Goal: Task Accomplishment & Management: Complete application form

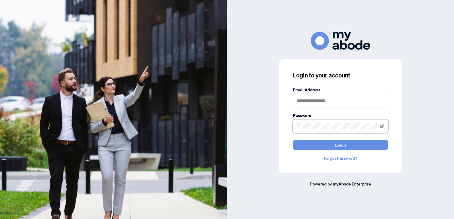
click at [293, 140] on button "Login" at bounding box center [340, 145] width 95 height 10
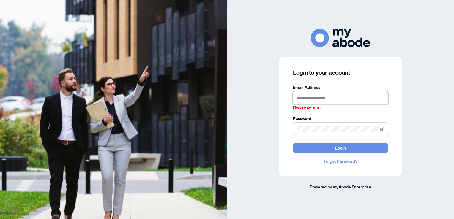
click at [315, 95] on input "text" at bounding box center [340, 98] width 95 height 14
type input "**********"
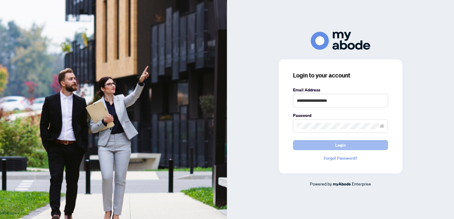
click at [318, 144] on button "Login" at bounding box center [340, 145] width 95 height 10
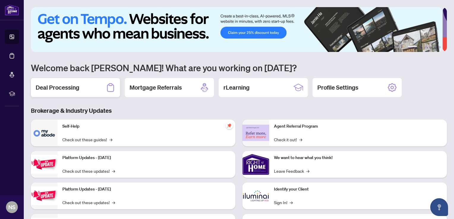
click at [62, 87] on h2 "Deal Processing" at bounding box center [58, 87] width 44 height 8
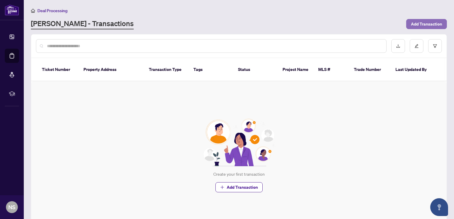
click at [413, 22] on span "Add Transaction" at bounding box center [426, 24] width 31 height 10
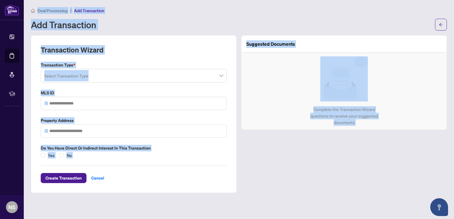
click at [331, 153] on div "Suggested Documents Complete the Transaction Wizard questions to receive your s…" at bounding box center [344, 114] width 210 height 158
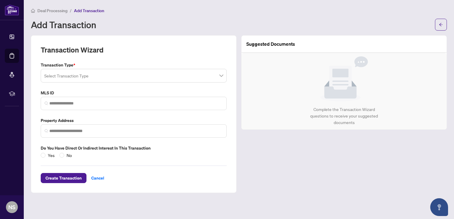
click at [222, 76] on span at bounding box center [133, 75] width 179 height 11
click at [222, 75] on span at bounding box center [133, 75] width 179 height 11
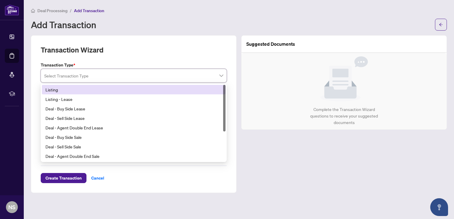
click at [222, 75] on span at bounding box center [133, 75] width 179 height 11
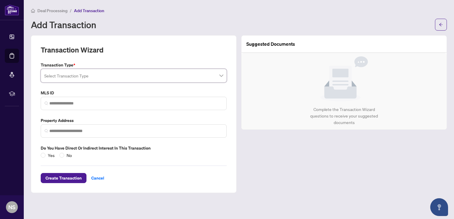
click at [222, 75] on span at bounding box center [133, 75] width 179 height 11
click at [221, 78] on span at bounding box center [133, 75] width 179 height 11
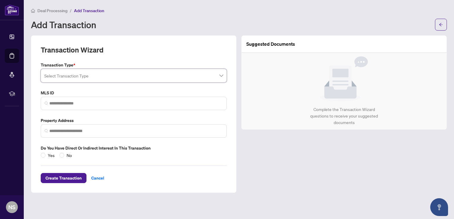
click at [221, 78] on span at bounding box center [133, 75] width 179 height 11
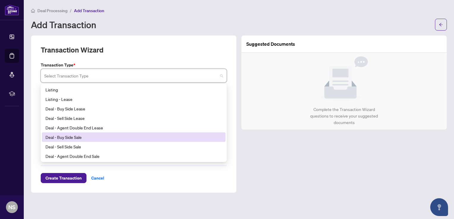
click at [76, 138] on div "Deal - Buy Side Sale" at bounding box center [133, 137] width 176 height 7
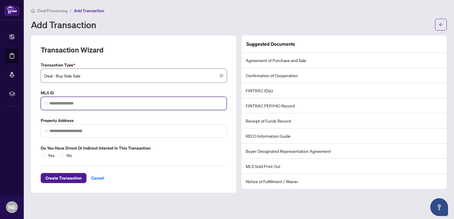
click at [90, 101] on input "search" at bounding box center [135, 103] width 173 height 6
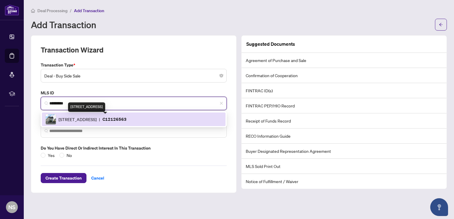
click at [97, 116] on span "38 Stadium Rd, Toronto, Ontario M5V 3P4, Canada" at bounding box center [78, 119] width 38 height 7
type input "*********"
type input "**********"
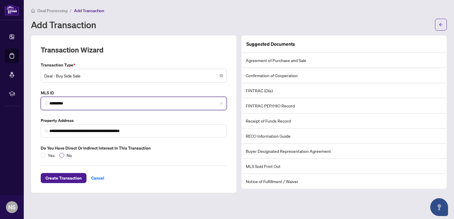
type input "*********"
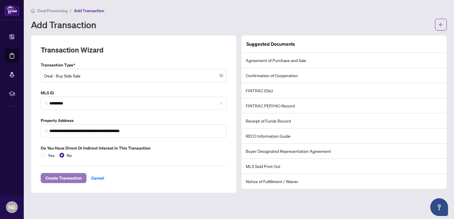
click at [65, 179] on span "Create Transaction" at bounding box center [63, 178] width 36 height 10
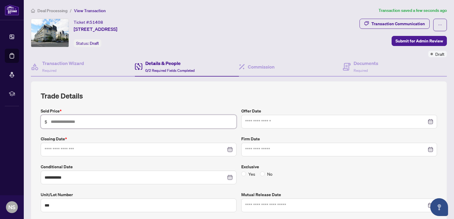
click at [68, 120] on input "text" at bounding box center [142, 122] width 182 height 7
type input "*******"
click at [82, 147] on input at bounding box center [135, 149] width 181 height 7
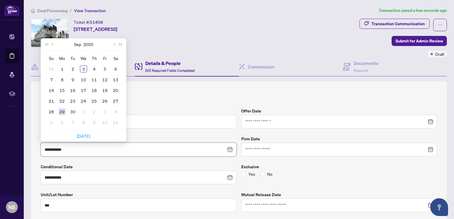
type input "**********"
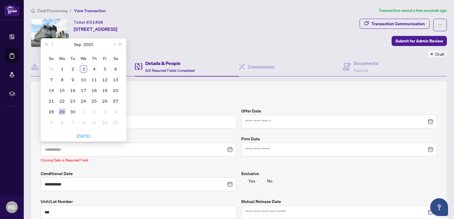
click at [63, 110] on div "29" at bounding box center [62, 111] width 7 height 7
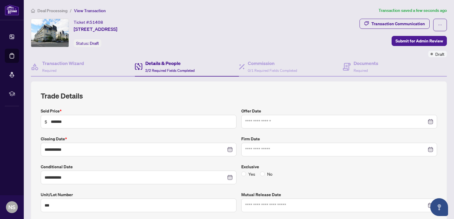
scroll to position [30, 0]
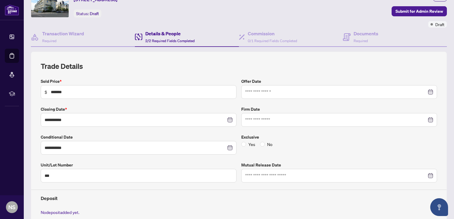
click at [309, 72] on div "**********" at bounding box center [239, 150] width 396 height 179
click at [425, 91] on div at bounding box center [339, 92] width 188 height 7
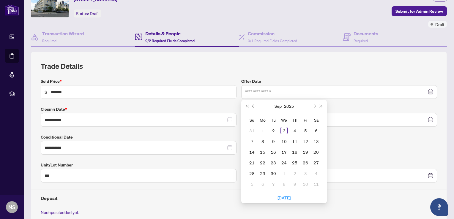
click at [253, 105] on button "Previous month (PageUp)" at bounding box center [253, 106] width 7 height 12
type input "**********"
click at [270, 173] on div "26" at bounding box center [273, 173] width 7 height 7
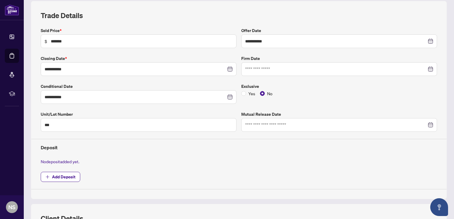
scroll to position [89, 0]
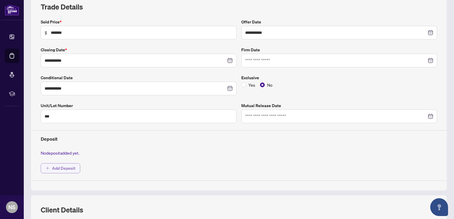
click at [47, 167] on icon "plus" at bounding box center [47, 168] width 4 height 4
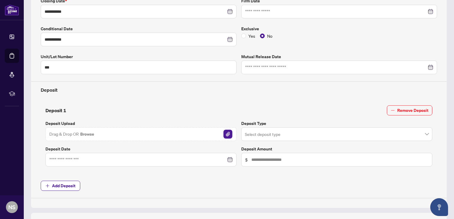
scroll to position [149, 0]
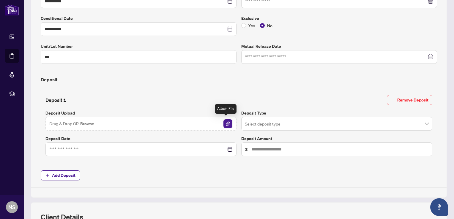
click at [225, 122] on img "button" at bounding box center [227, 123] width 9 height 9
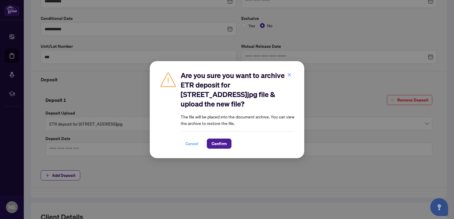
click at [192, 144] on span "Cancel" at bounding box center [191, 144] width 13 height 10
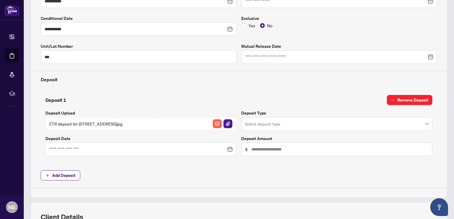
click at [391, 98] on icon "minus" at bounding box center [393, 100] width 4 height 4
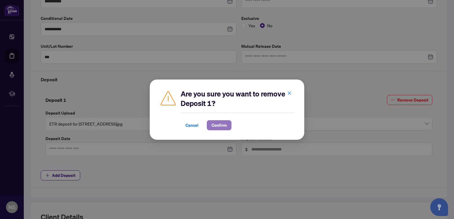
click at [216, 127] on span "Confirm" at bounding box center [218, 126] width 15 height 10
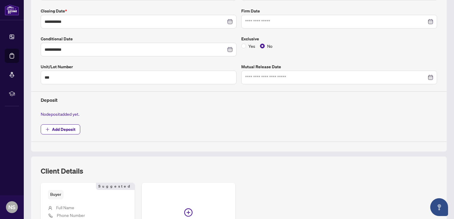
scroll to position [119, 0]
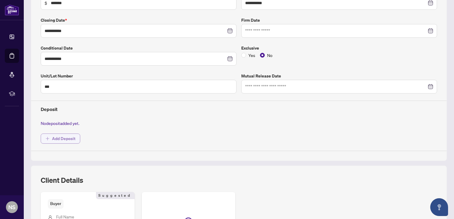
click at [59, 138] on span "Add Deposit" at bounding box center [63, 139] width 23 height 10
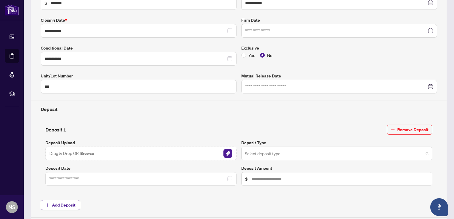
click at [423, 150] on span at bounding box center [337, 153] width 184 height 11
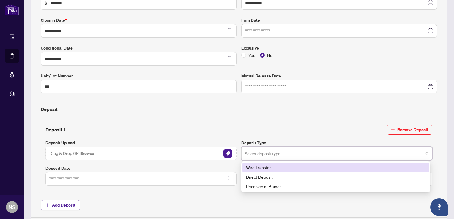
click at [265, 164] on div "Wire Transfer" at bounding box center [335, 167] width 179 height 7
click at [265, 165] on label "Deposit Amount" at bounding box center [336, 168] width 191 height 7
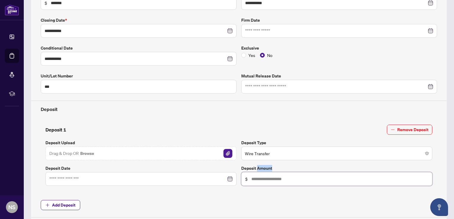
drag, startPoint x: 265, startPoint y: 164, endPoint x: 277, endPoint y: 179, distance: 19.5
click at [277, 179] on input "text" at bounding box center [339, 179] width 177 height 7
click at [227, 178] on div at bounding box center [140, 179] width 183 height 7
type input "******"
click at [227, 178] on div at bounding box center [140, 179] width 183 height 7
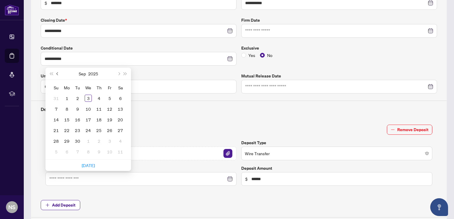
click at [58, 72] on span "Previous month (PageUp)" at bounding box center [57, 73] width 3 height 3
type input "**********"
click at [76, 139] on div "26" at bounding box center [77, 141] width 7 height 7
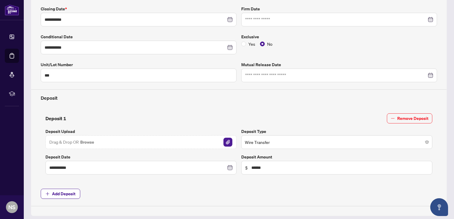
scroll to position [149, 0]
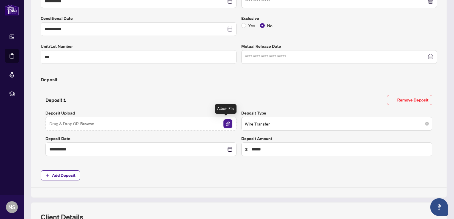
click at [224, 123] on img "button" at bounding box center [227, 123] width 9 height 9
click at [228, 149] on icon "close-circle" at bounding box center [230, 149] width 4 height 4
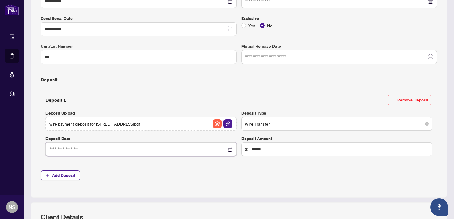
click at [176, 147] on input at bounding box center [137, 149] width 177 height 7
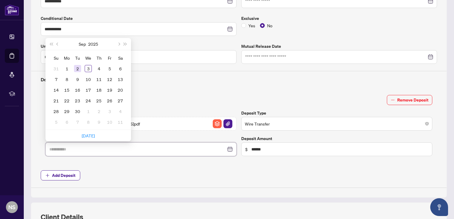
type input "**********"
click at [57, 41] on button "Previous month (PageUp)" at bounding box center [57, 44] width 7 height 12
click at [119, 42] on span "Next month (PageDown)" at bounding box center [118, 43] width 3 height 3
type input "**********"
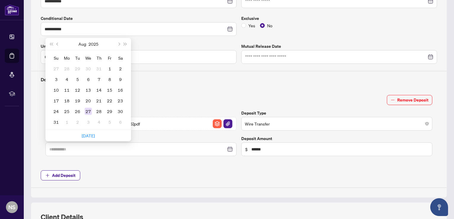
click at [88, 108] on div "27" at bounding box center [88, 111] width 7 height 7
click at [88, 108] on div "**********" at bounding box center [238, 125] width 391 height 61
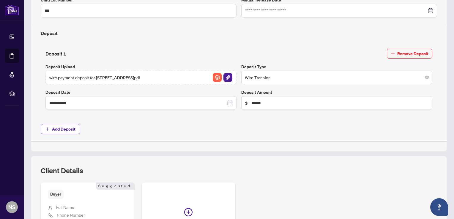
scroll to position [208, 0]
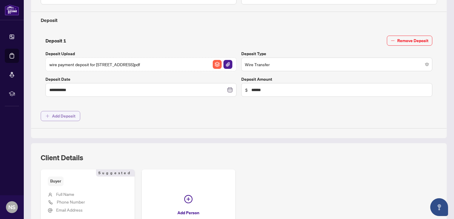
click at [52, 115] on span "Add Deposit" at bounding box center [63, 116] width 23 height 10
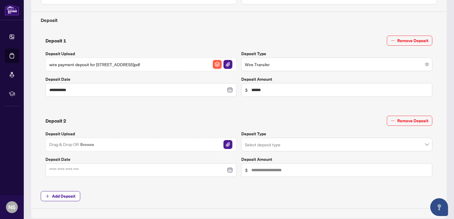
scroll to position [238, 0]
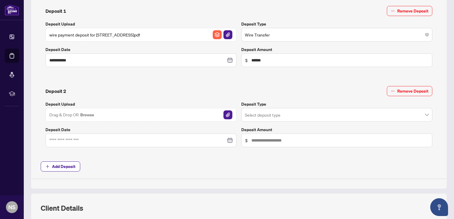
click at [157, 93] on div "Deposit 2 Remove Deposit" at bounding box center [238, 91] width 387 height 10
click at [416, 90] on span "Remove Deposit" at bounding box center [412, 91] width 31 height 10
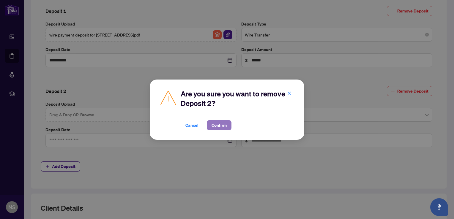
click at [216, 126] on span "Confirm" at bounding box center [218, 126] width 15 height 10
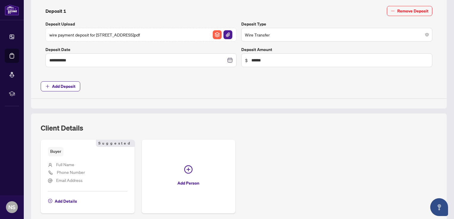
scroll to position [261, 0]
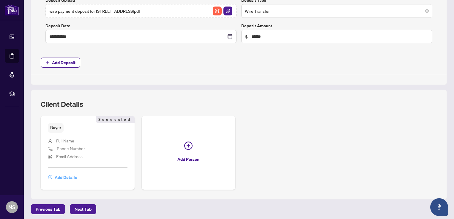
click at [61, 175] on span "Add Details" at bounding box center [66, 178] width 22 height 10
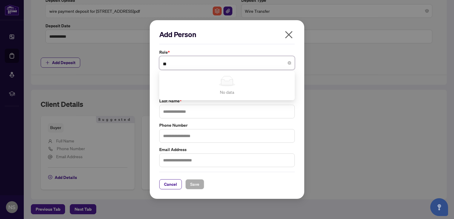
type input "*"
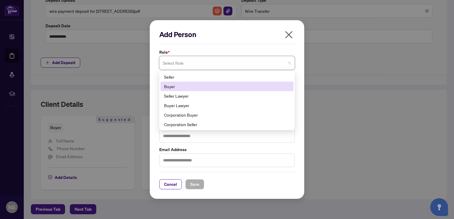
click at [168, 86] on div "Buyer" at bounding box center [227, 86] width 126 height 7
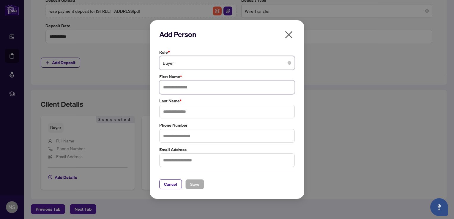
click at [173, 86] on input "text" at bounding box center [226, 87] width 135 height 14
type input "*****"
click at [171, 110] on input "text" at bounding box center [226, 112] width 135 height 14
type input "*********"
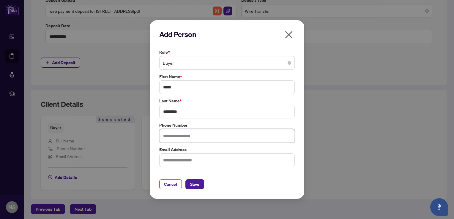
click at [176, 134] on input "text" at bounding box center [226, 136] width 135 height 14
click at [191, 135] on input "text" at bounding box center [226, 136] width 135 height 14
type input "**********"
click at [205, 163] on input "text" at bounding box center [226, 161] width 135 height 14
type input "**********"
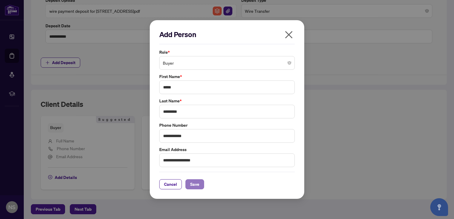
click at [197, 184] on span "Save" at bounding box center [194, 185] width 9 height 10
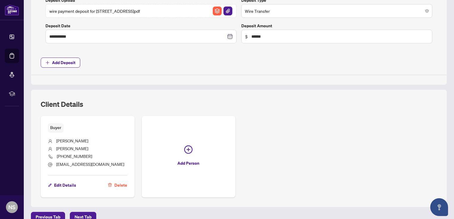
scroll to position [269, 0]
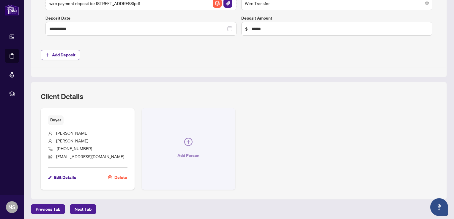
click at [186, 140] on icon "plus-circle" at bounding box center [188, 142] width 8 height 8
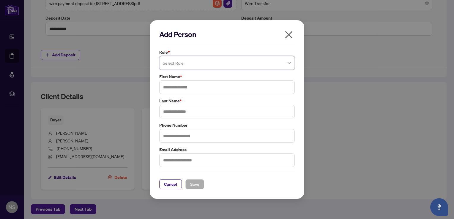
type input "*"
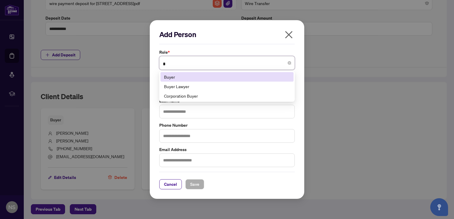
click at [171, 77] on div "Buyer" at bounding box center [227, 77] width 126 height 7
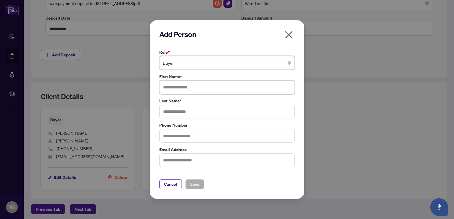
click at [181, 89] on input "text" at bounding box center [226, 87] width 135 height 14
type input "**********"
click at [181, 111] on input "text" at bounding box center [226, 112] width 135 height 14
click at [181, 110] on input "text" at bounding box center [226, 112] width 135 height 14
type input "*********"
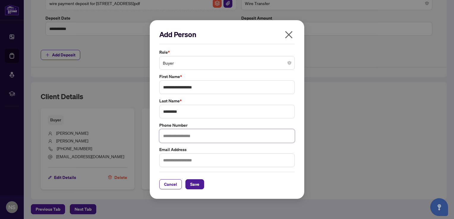
click at [185, 137] on input "text" at bounding box center [226, 136] width 135 height 14
type input "**********"
click at [172, 162] on input "text" at bounding box center [226, 161] width 135 height 14
type input "**********"
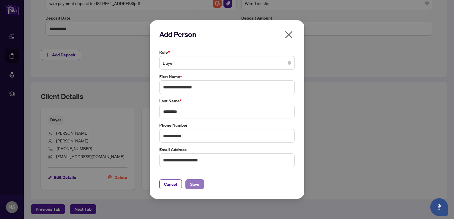
click at [194, 185] on span "Save" at bounding box center [194, 185] width 9 height 10
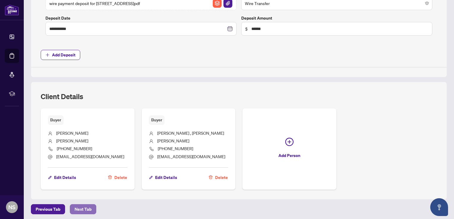
click at [84, 208] on span "Next Tab" at bounding box center [83, 210] width 17 height 10
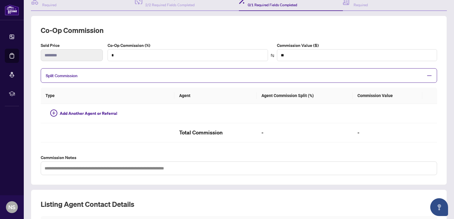
scroll to position [171, 0]
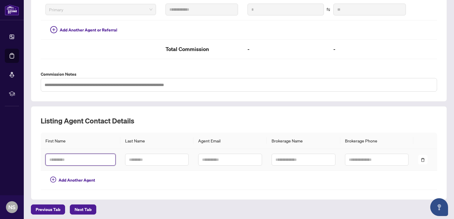
click at [76, 158] on input "text" at bounding box center [80, 160] width 70 height 12
type input "*****"
click at [132, 159] on input "text" at bounding box center [157, 160] width 64 height 12
click at [141, 156] on input "text" at bounding box center [157, 160] width 64 height 12
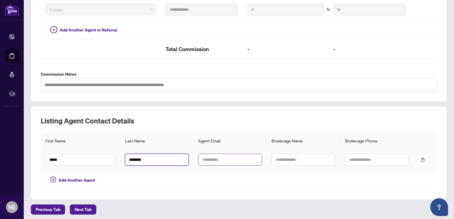
type input "********"
click at [207, 157] on input "text" at bounding box center [230, 160] width 64 height 12
click at [216, 158] on input "text" at bounding box center [230, 160] width 64 height 12
click at [233, 157] on input "text" at bounding box center [230, 160] width 64 height 12
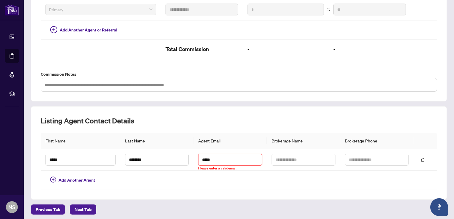
type input "**********"
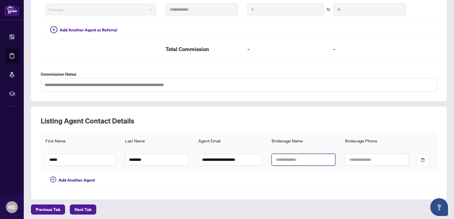
click at [293, 157] on input "text" at bounding box center [303, 160] width 64 height 12
click at [288, 158] on input "text" at bounding box center [303, 160] width 64 height 12
type input "*"
type input "**********"
click at [359, 156] on input "text" at bounding box center [377, 160] width 64 height 12
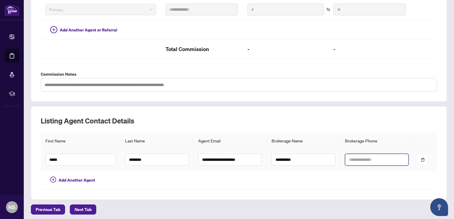
click at [359, 156] on input "text" at bounding box center [377, 160] width 64 height 12
click at [386, 159] on input "text" at bounding box center [377, 160] width 64 height 12
type input "**********"
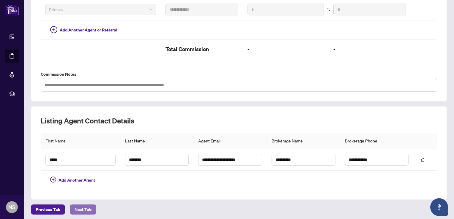
click at [76, 207] on span "Next Tab" at bounding box center [83, 210] width 17 height 10
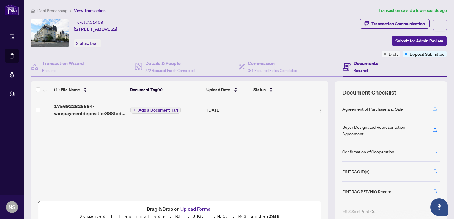
click at [432, 108] on icon "button" at bounding box center [434, 108] width 5 height 5
click at [434, 129] on icon "button" at bounding box center [435, 129] width 2 height 3
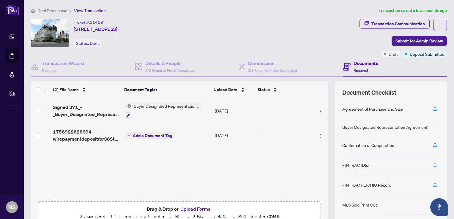
click at [434, 164] on icon "button" at bounding box center [435, 164] width 2 height 3
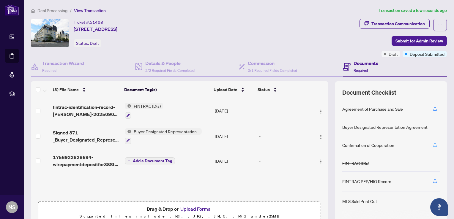
click at [432, 145] on icon "button" at bounding box center [434, 144] width 5 height 5
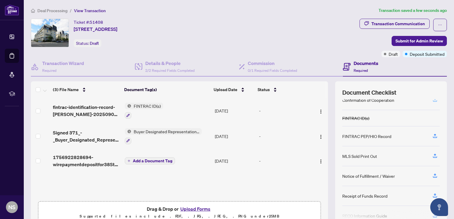
scroll to position [52, 0]
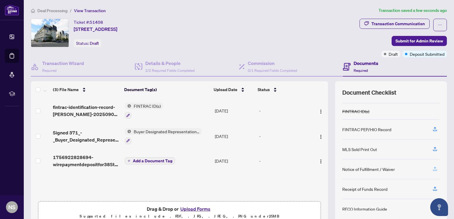
click at [432, 166] on icon "button" at bounding box center [434, 168] width 5 height 5
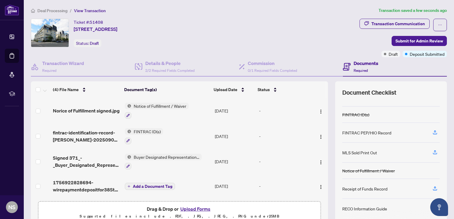
scroll to position [29, 0]
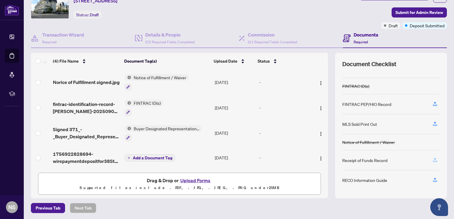
click at [434, 159] on icon "button" at bounding box center [435, 159] width 2 height 3
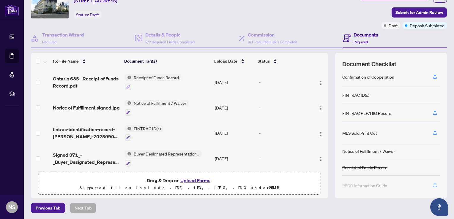
scroll to position [45, 0]
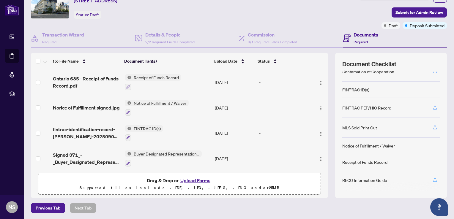
click at [433, 180] on icon "button" at bounding box center [435, 180] width 4 height 1
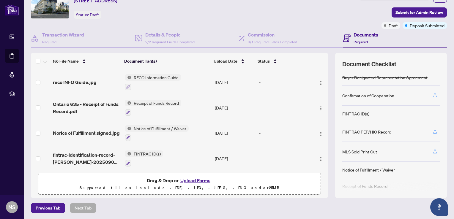
scroll to position [12, 0]
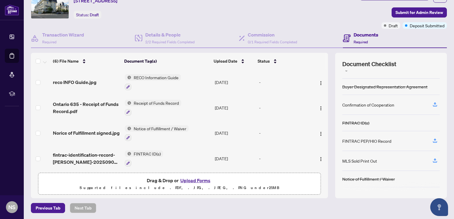
click at [197, 178] on button "Upload Forms" at bounding box center [196, 181] width 34 height 8
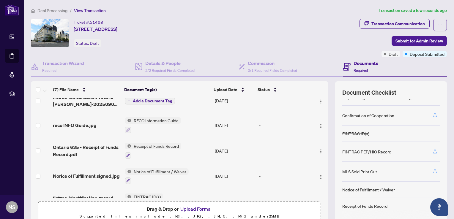
scroll to position [0, 0]
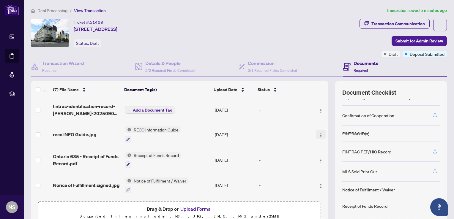
click at [318, 133] on img "button" at bounding box center [320, 135] width 5 height 5
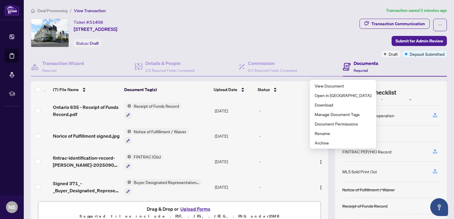
scroll to position [59, 0]
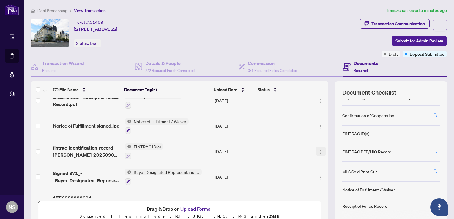
click at [318, 150] on img "button" at bounding box center [320, 152] width 5 height 5
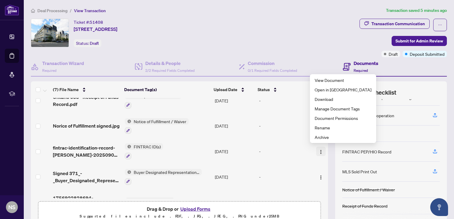
click at [318, 150] on img "button" at bounding box center [320, 152] width 5 height 5
click at [343, 110] on span "Manage Document Tags" at bounding box center [343, 108] width 57 height 7
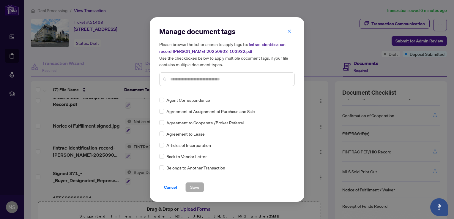
scroll to position [149, 0]
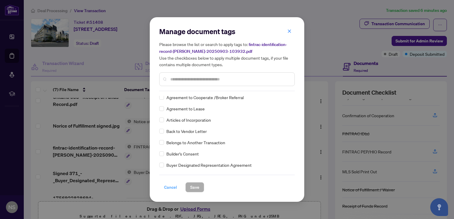
click at [173, 187] on span "Cancel" at bounding box center [170, 188] width 13 height 10
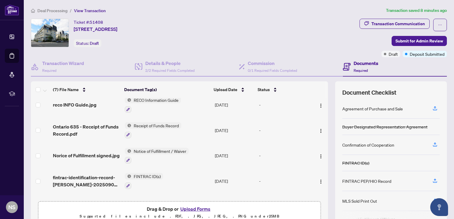
scroll to position [0, 0]
click at [432, 143] on icon "button" at bounding box center [434, 144] width 5 height 5
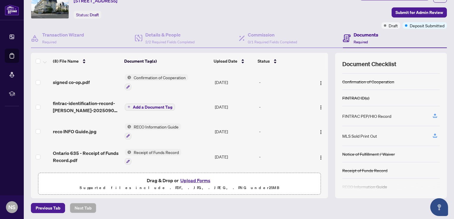
scroll to position [38, 0]
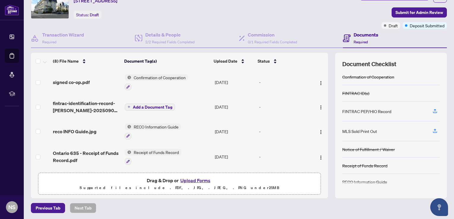
click at [186, 181] on button "Upload Forms" at bounding box center [196, 181] width 34 height 8
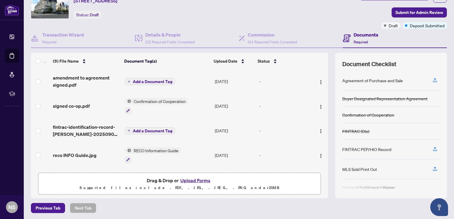
click at [149, 80] on span "Add a Document Tag" at bounding box center [153, 82] width 40 height 4
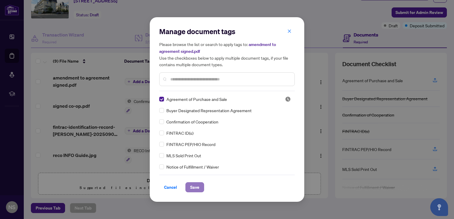
click at [193, 186] on span "Save" at bounding box center [194, 188] width 9 height 10
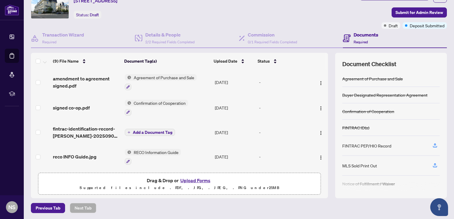
click at [133, 130] on span "Add a Document Tag" at bounding box center [153, 132] width 40 height 4
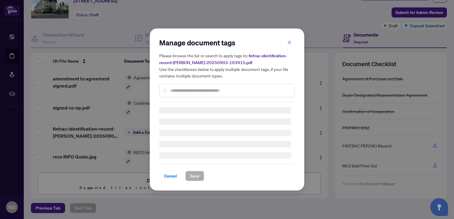
click at [194, 89] on div "Manage document tags Please browse the list or search to apply tags to: fintrac…" at bounding box center [226, 70] width 135 height 64
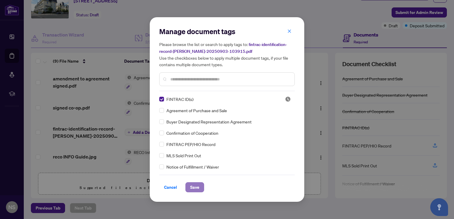
click at [193, 188] on span "Save" at bounding box center [194, 188] width 9 height 10
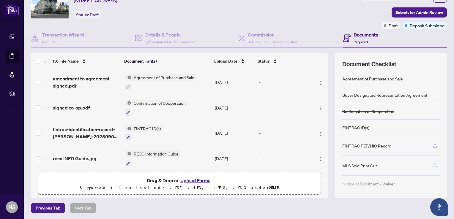
click at [188, 182] on button "Upload Forms" at bounding box center [196, 181] width 34 height 8
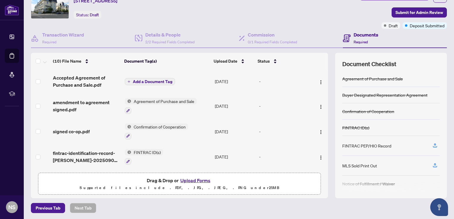
click at [157, 81] on span "Add a Document Tag" at bounding box center [153, 82] width 40 height 4
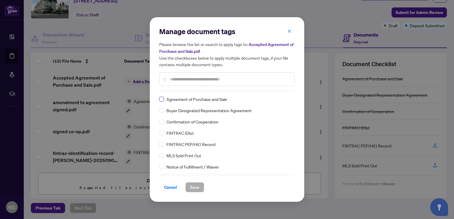
click at [163, 96] on label at bounding box center [161, 99] width 5 height 7
click at [194, 187] on span "Save" at bounding box center [194, 188] width 9 height 10
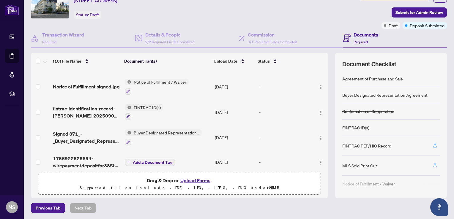
scroll to position [149, 0]
click at [134, 160] on span "Add a Document Tag" at bounding box center [153, 162] width 40 height 4
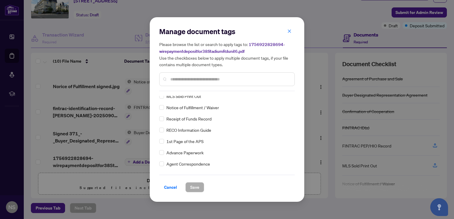
scroll to position [0, 0]
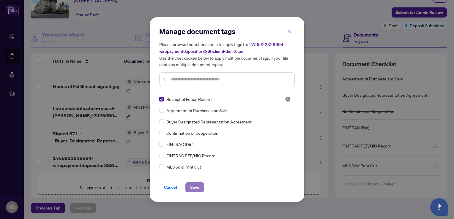
click at [197, 187] on span "Save" at bounding box center [194, 188] width 9 height 10
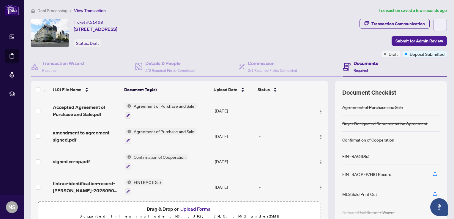
click at [433, 23] on button "button" at bounding box center [440, 25] width 14 height 12
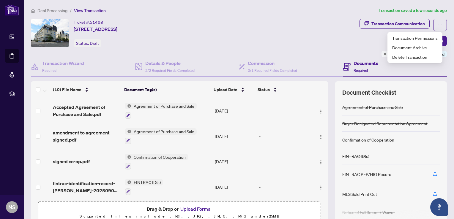
click at [318, 37] on div "Ticket #: 51408 655-38 Stadium Rd, Toronto, Ontario M5V 3P4, Canada Status: Dra…" at bounding box center [194, 33] width 326 height 29
click at [315, 35] on div "Ticket #: 51408 655-38 Stadium Rd, Toronto, Ontario M5V 3P4, Canada Status: Dra…" at bounding box center [194, 33] width 326 height 29
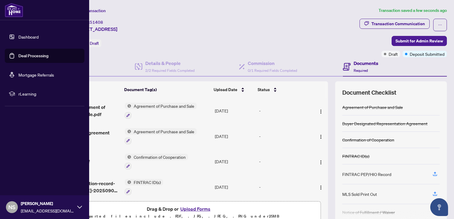
click at [18, 35] on link "Dashboard" at bounding box center [28, 36] width 20 height 5
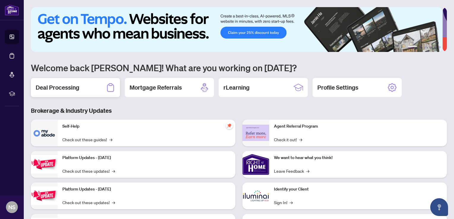
click at [111, 86] on icon at bounding box center [111, 88] width 10 height 10
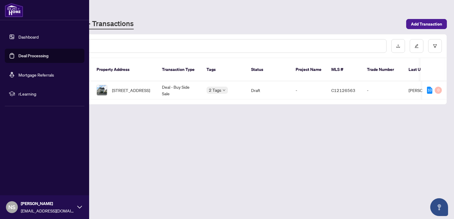
click at [24, 93] on span "rLearning" at bounding box center [49, 94] width 62 height 7
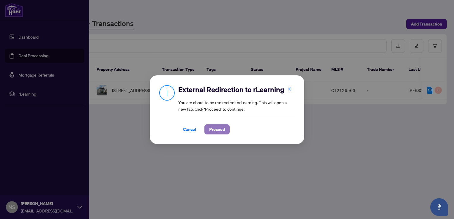
click at [219, 131] on span "Proceed" at bounding box center [217, 130] width 16 height 10
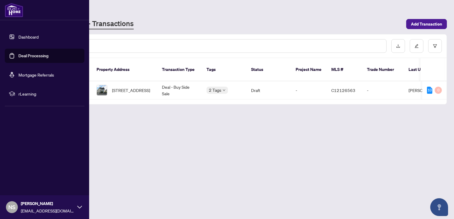
click at [80, 208] on icon at bounding box center [79, 207] width 5 height 3
click at [21, 172] on span "Logout" at bounding box center [23, 172] width 13 height 10
click at [21, 171] on span "Logout" at bounding box center [23, 172] width 13 height 10
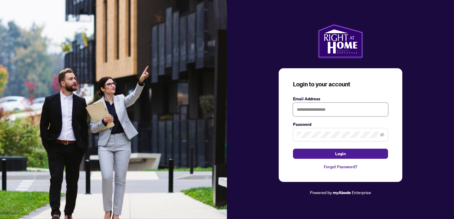
click at [318, 105] on input "text" at bounding box center [340, 110] width 95 height 14
type input "**********"
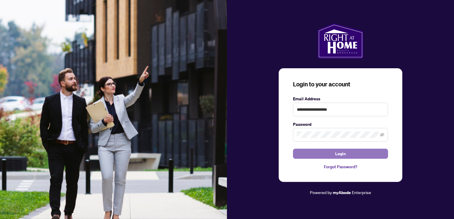
click at [342, 155] on span "Login" at bounding box center [340, 154] width 11 height 10
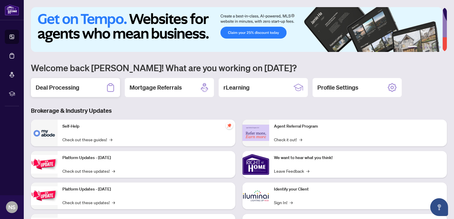
click at [76, 87] on h2 "Deal Processing" at bounding box center [58, 87] width 44 height 8
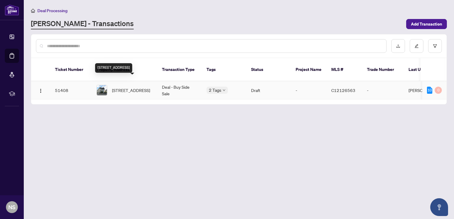
click at [131, 87] on span "655-38 Stadium Rd, Toronto, Ontario M5V 3P4, Canada" at bounding box center [131, 90] width 38 height 7
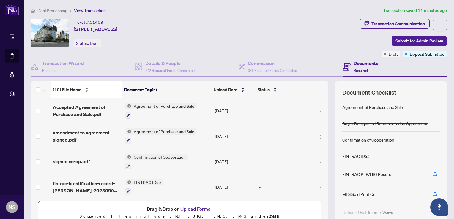
click at [85, 88] on div "(10) File Name" at bounding box center [86, 89] width 67 height 7
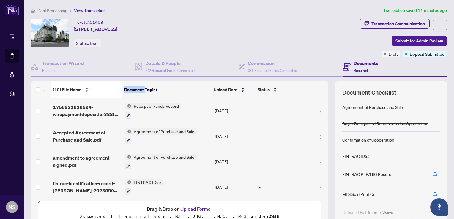
click at [85, 88] on div "(10) File Name" at bounding box center [86, 89] width 67 height 7
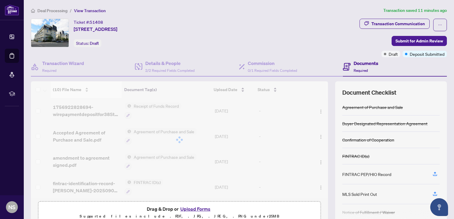
click at [85, 88] on div "(10) File Name Document Tag(s) Upload Date Status 1756922828694-wirepaymentdepo…" at bounding box center [179, 139] width 297 height 117
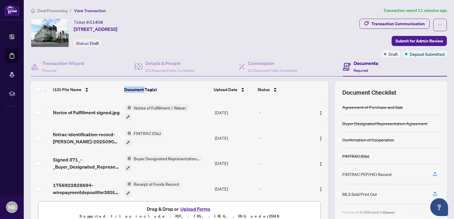
scroll to position [151, 0]
click at [318, 187] on img "button" at bounding box center [320, 189] width 5 height 5
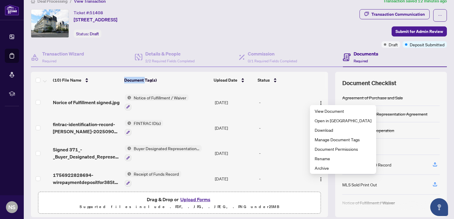
scroll to position [0, 0]
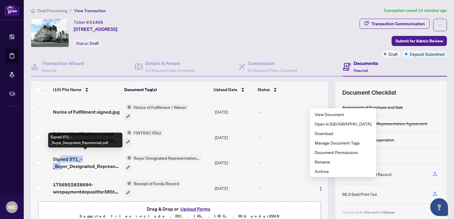
drag, startPoint x: 61, startPoint y: 159, endPoint x: 59, endPoint y: 149, distance: 10.2
click at [59, 150] on td "Signed 371_-_Buyer_Designated_Representati.pdf" at bounding box center [86, 163] width 72 height 26
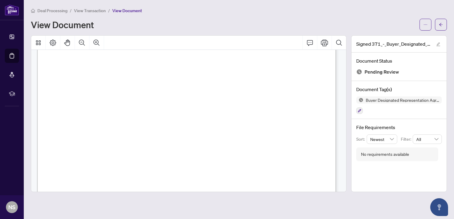
scroll to position [2238, 0]
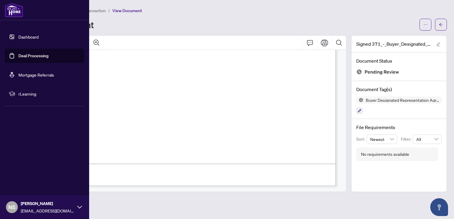
click at [19, 53] on link "Deal Processing" at bounding box center [33, 55] width 30 height 5
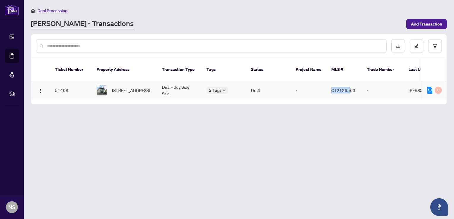
drag, startPoint x: 344, startPoint y: 92, endPoint x: 353, endPoint y: 92, distance: 8.6
click at [353, 92] on td "C12126563" at bounding box center [344, 90] width 36 height 18
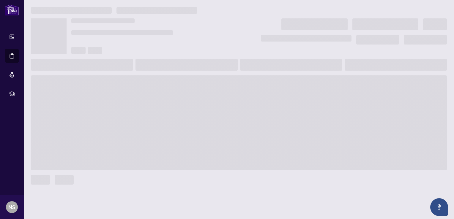
click at [356, 92] on span at bounding box center [239, 122] width 416 height 95
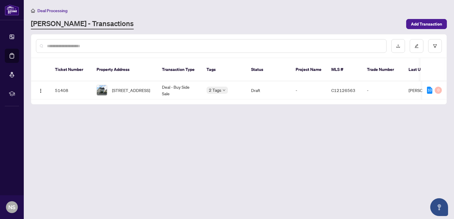
click at [324, 94] on div "51408 655-38 Stadium Rd, Toronto, Ontario M5V 3P4, Canada Deal - Buy Side Sale …" at bounding box center [238, 90] width 415 height 18
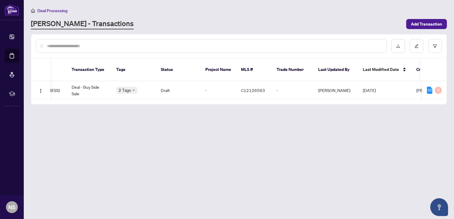
scroll to position [0, 157]
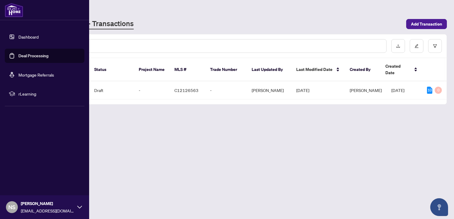
click at [76, 206] on div "NS Natalia Sudar newkeyhome@gmail.com" at bounding box center [44, 207] width 89 height 24
click at [13, 207] on span "NS" at bounding box center [11, 207] width 7 height 8
click at [23, 173] on span "Logout" at bounding box center [23, 172] width 13 height 10
